Goal: Find specific page/section: Find specific page/section

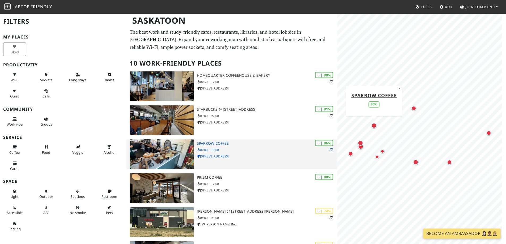
click at [204, 147] on p "07:00 – 19:00" at bounding box center [267, 149] width 141 height 5
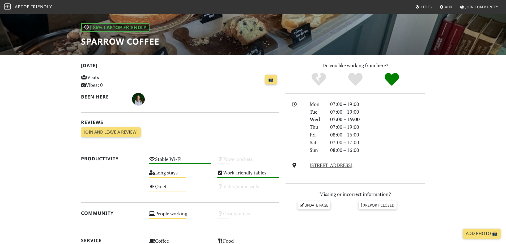
scroll to position [80, 0]
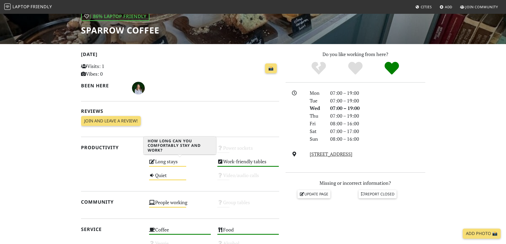
click at [171, 165] on div "Long stays Medium" at bounding box center [180, 164] width 68 height 14
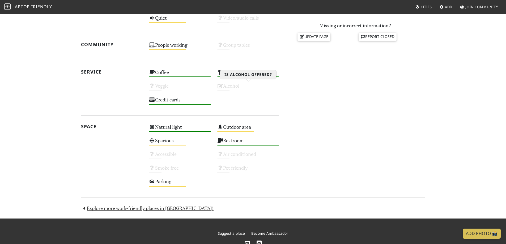
scroll to position [239, 0]
